Goal: Transaction & Acquisition: Purchase product/service

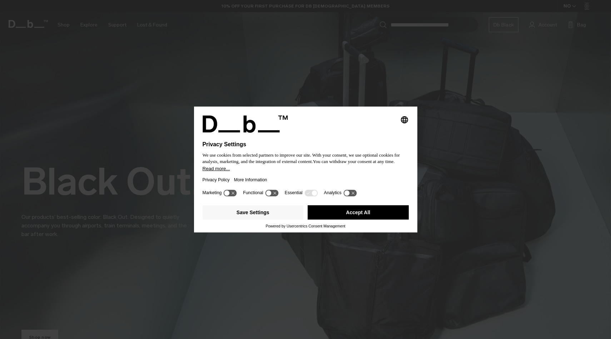
click at [367, 144] on h1 "Privacy Settings" at bounding box center [290, 144] width 175 height 6
click at [345, 217] on button "Accept All" at bounding box center [358, 212] width 101 height 14
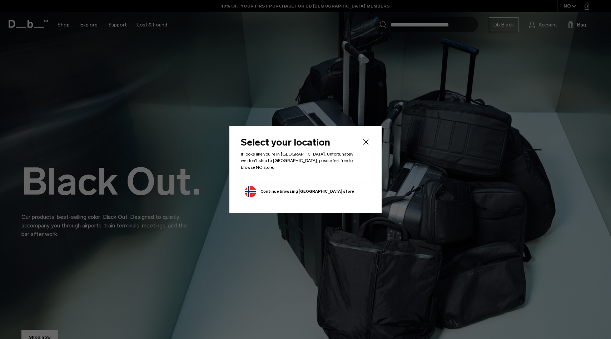
click at [372, 142] on div "Select your location It looks like you're in [GEOGRAPHIC_DATA]. Unfortunately w…" at bounding box center [306, 169] width 152 height 86
click at [367, 145] on icon "Close" at bounding box center [366, 141] width 5 height 5
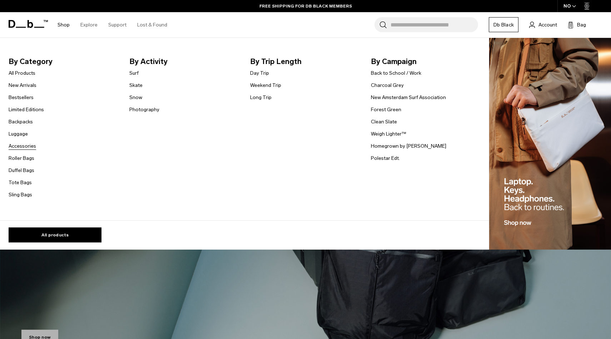
click at [24, 147] on link "Accessories" at bounding box center [23, 146] width 28 height 8
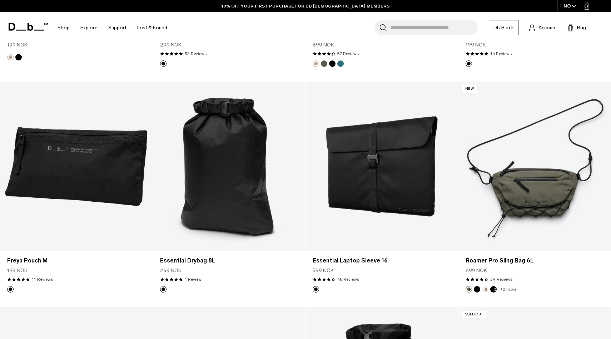
scroll to position [1919, 0]
